Goal: Task Accomplishment & Management: Use online tool/utility

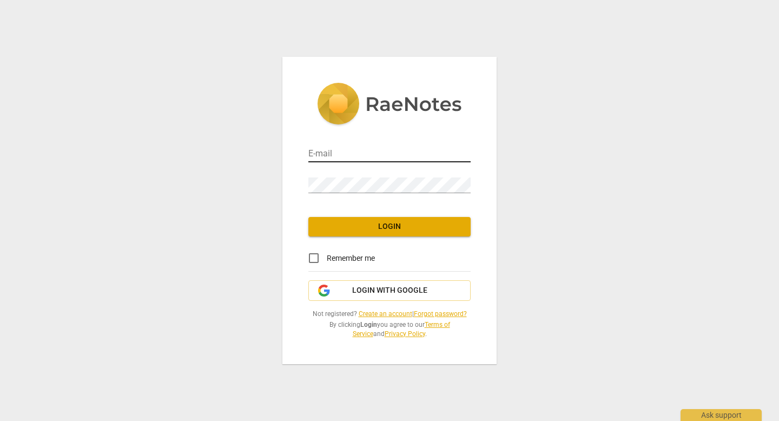
click at [355, 154] on input "email" at bounding box center [390, 155] width 162 height 16
type input "[EMAIL_ADDRESS][DOMAIN_NAME]"
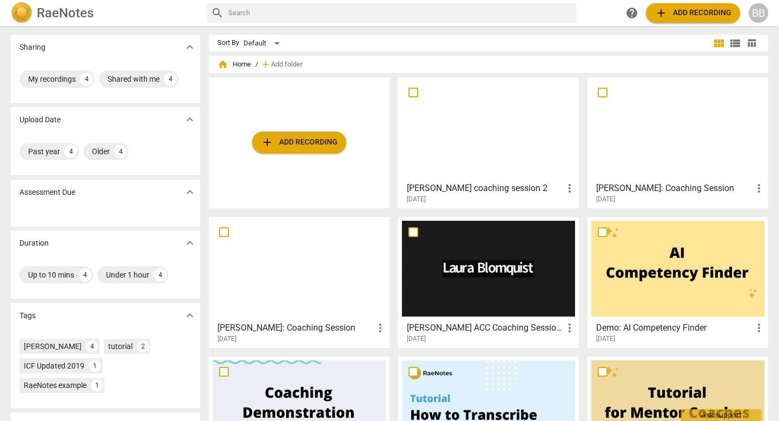
click at [668, 16] on span "add Add recording" at bounding box center [693, 12] width 77 height 13
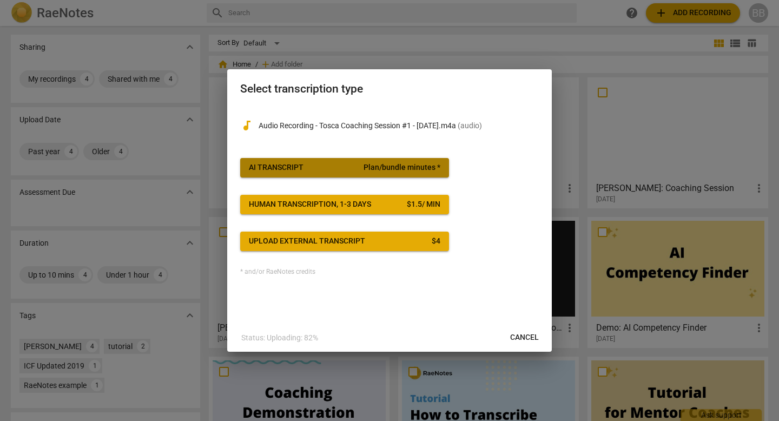
click at [399, 165] on span "Plan/bundle minutes *" at bounding box center [402, 167] width 77 height 11
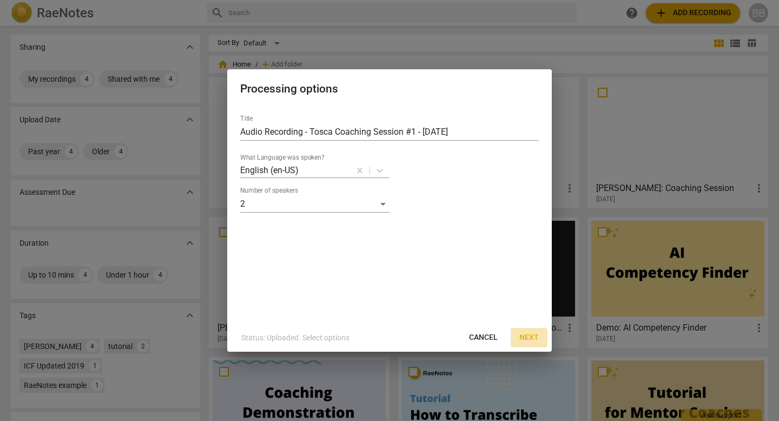
click at [526, 340] on span "Next" at bounding box center [529, 337] width 19 height 11
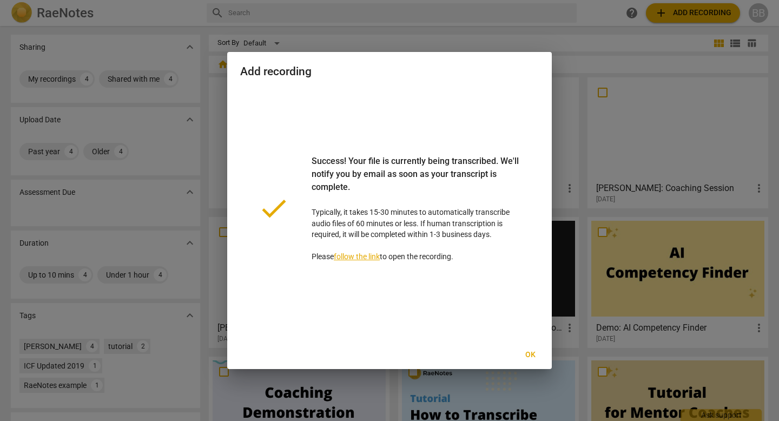
click at [374, 257] on link "follow the link" at bounding box center [357, 256] width 46 height 9
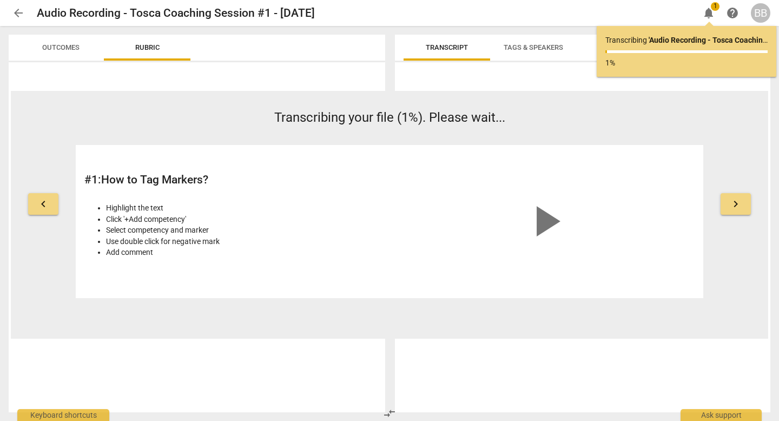
click at [735, 198] on span "keyboard_arrow_right" at bounding box center [736, 204] width 13 height 13
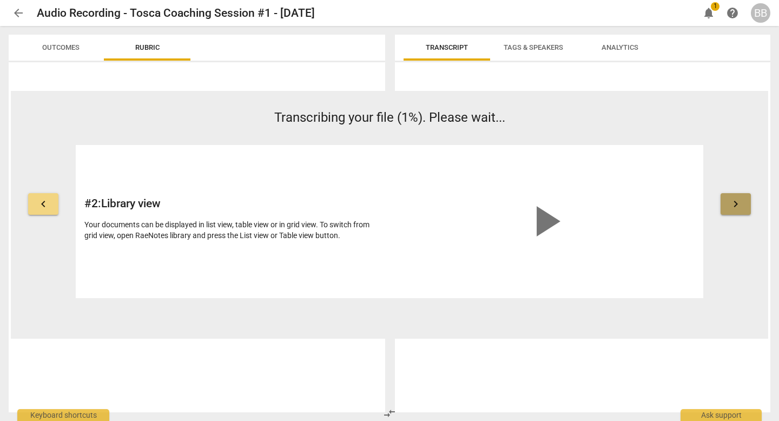
click at [735, 198] on span "keyboard_arrow_right" at bounding box center [736, 204] width 13 height 13
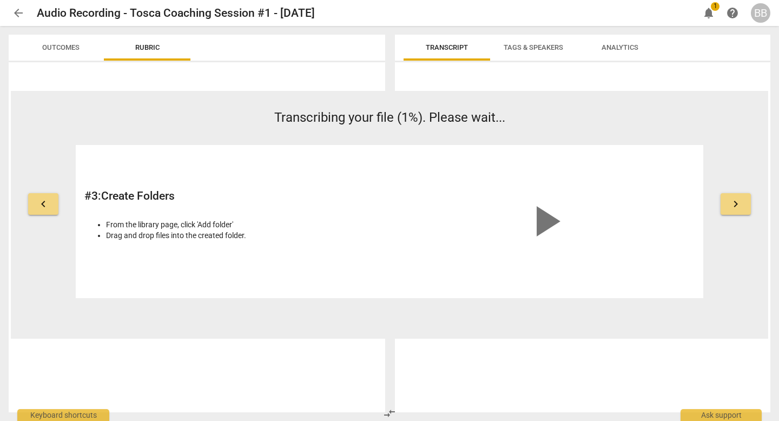
click at [735, 198] on span "keyboard_arrow_right" at bounding box center [736, 204] width 13 height 13
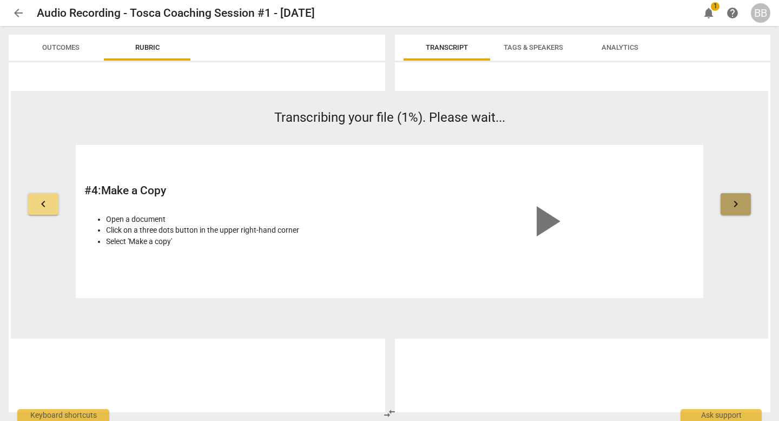
click at [735, 198] on span "keyboard_arrow_right" at bounding box center [736, 204] width 13 height 13
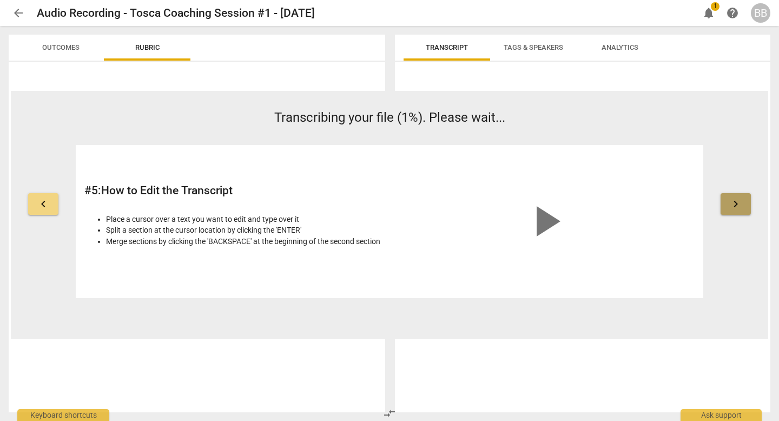
click at [736, 198] on span "keyboard_arrow_right" at bounding box center [736, 204] width 13 height 13
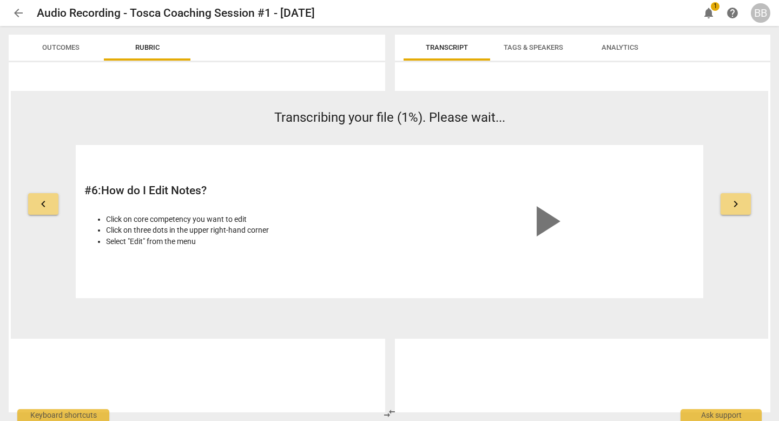
click at [736, 198] on span "keyboard_arrow_right" at bounding box center [736, 204] width 13 height 13
click at [736, 199] on span "keyboard_arrow_right" at bounding box center [736, 204] width 13 height 13
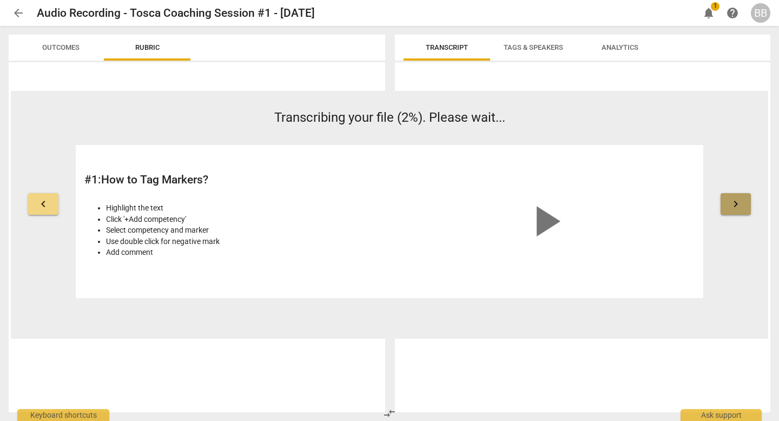
click at [736, 199] on span "keyboard_arrow_right" at bounding box center [736, 204] width 13 height 13
